Goal: Task Accomplishment & Management: Use online tool/utility

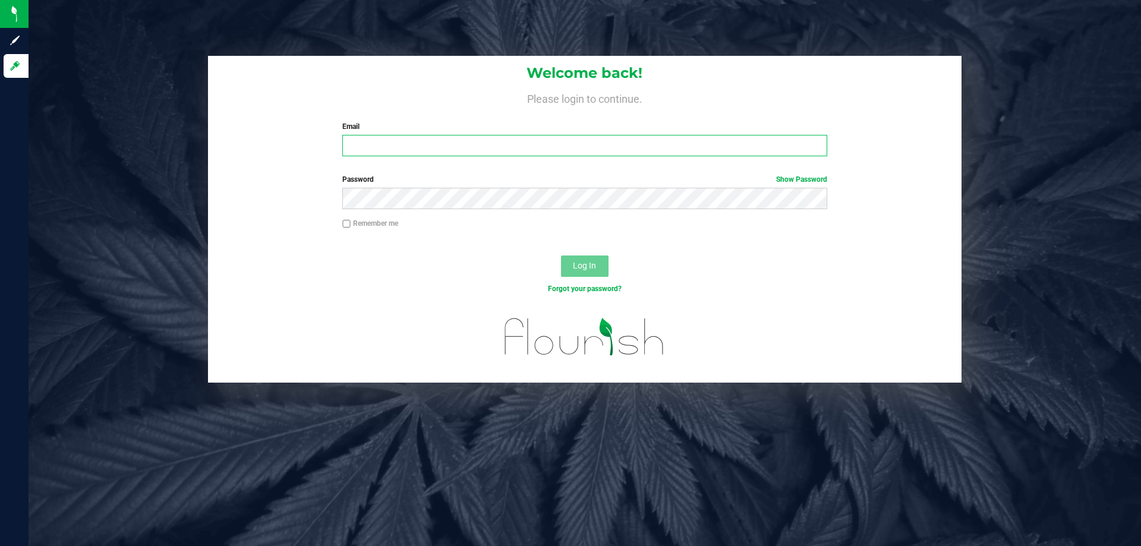
click at [392, 140] on input "Email" at bounding box center [584, 145] width 484 height 21
type input "anabil@liveparallel.com"
click at [561, 256] on button "Log In" at bounding box center [585, 266] width 48 height 21
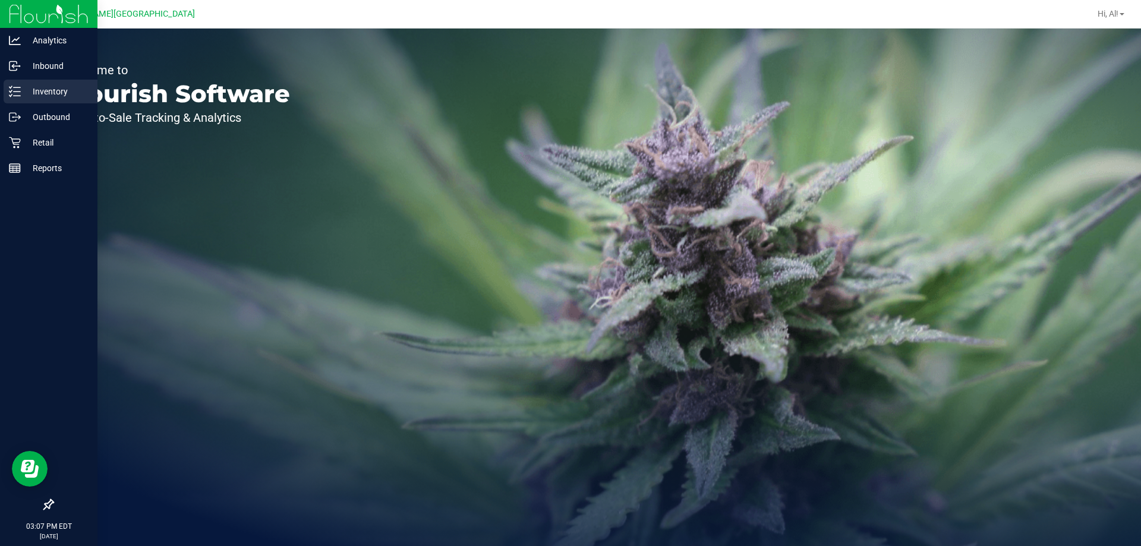
click at [24, 89] on p "Inventory" at bounding box center [56, 91] width 71 height 14
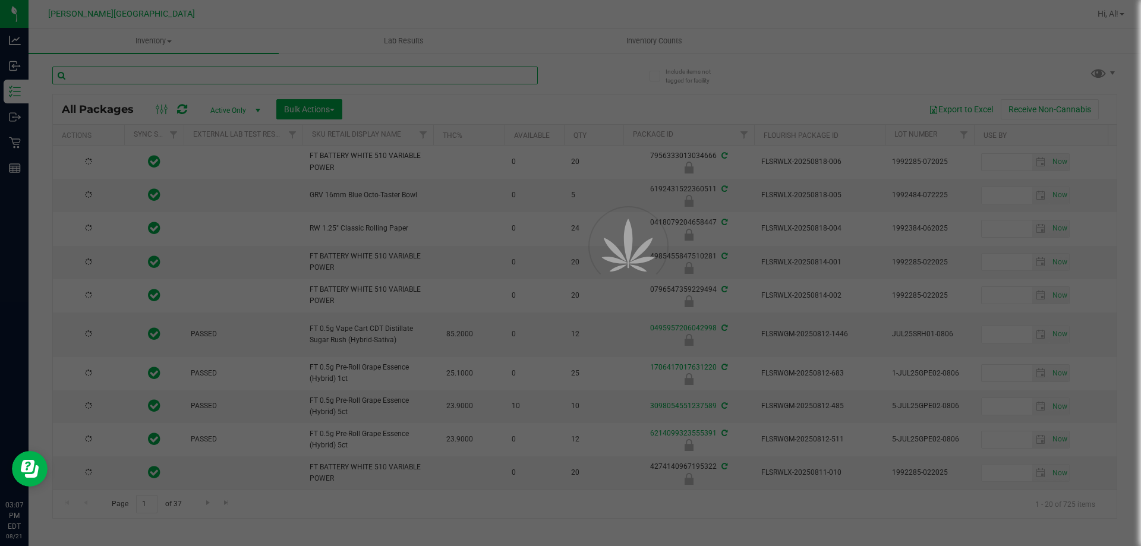
click at [462, 78] on input "text" at bounding box center [295, 76] width 486 height 18
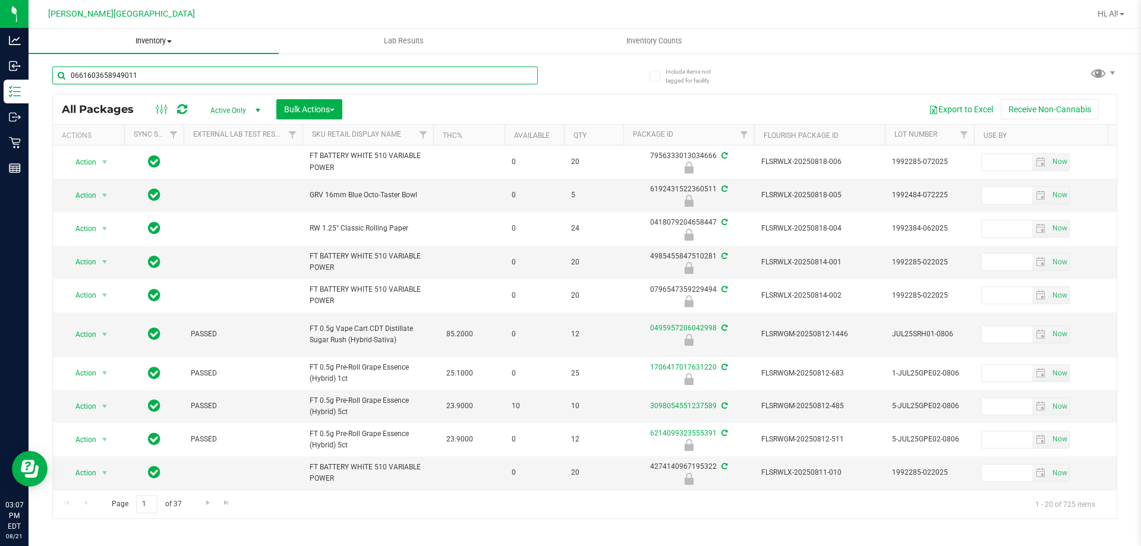
type input "0661603658949011"
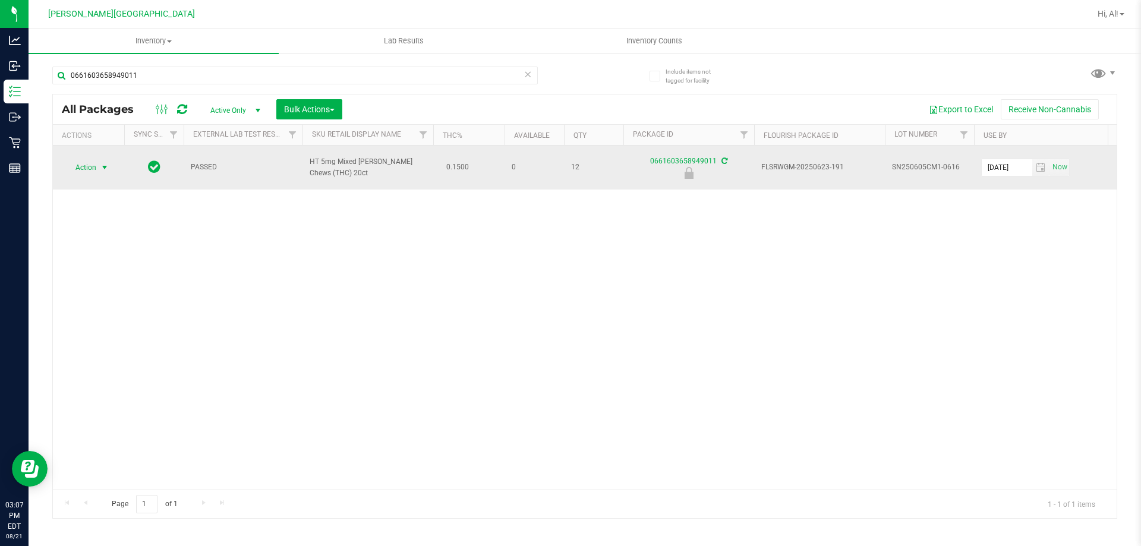
click at [94, 166] on span "Action" at bounding box center [81, 167] width 32 height 17
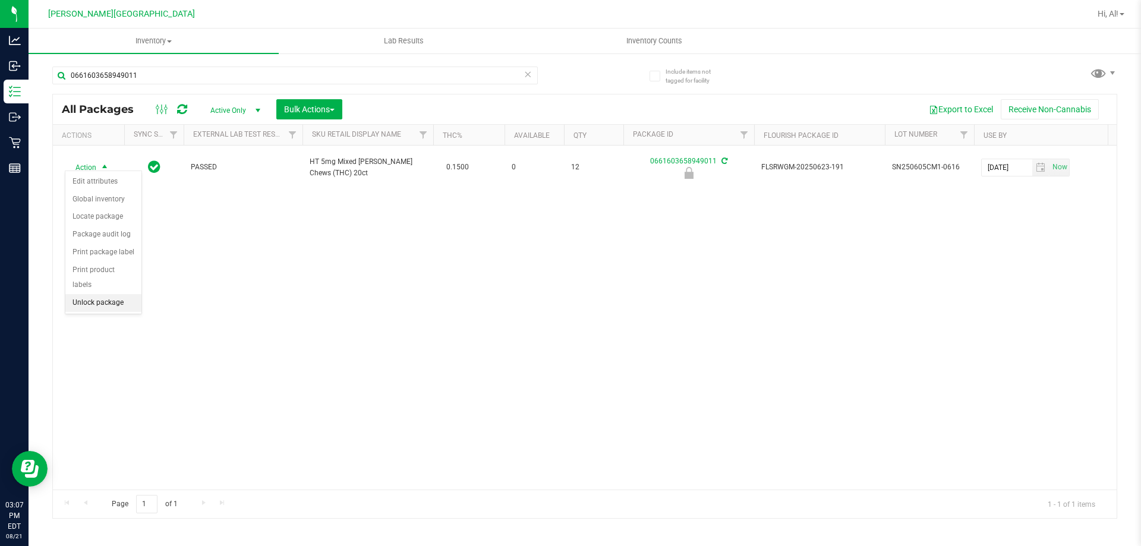
click at [103, 294] on li "Unlock package" at bounding box center [103, 303] width 76 height 18
